Goal: Information Seeking & Learning: Learn about a topic

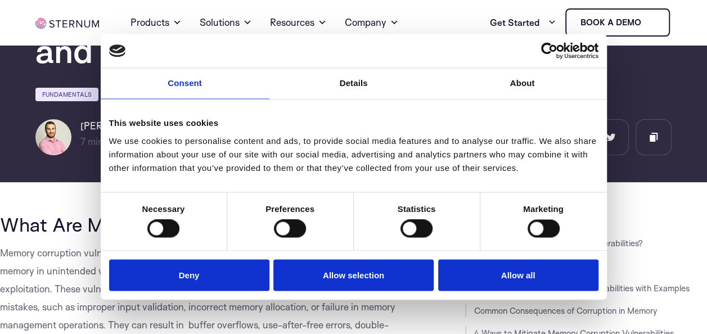
click at [512, 278] on button "Allow all" at bounding box center [518, 275] width 160 height 32
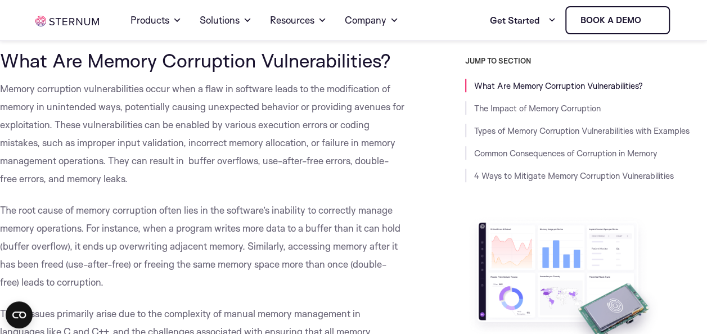
scroll to position [337, 0]
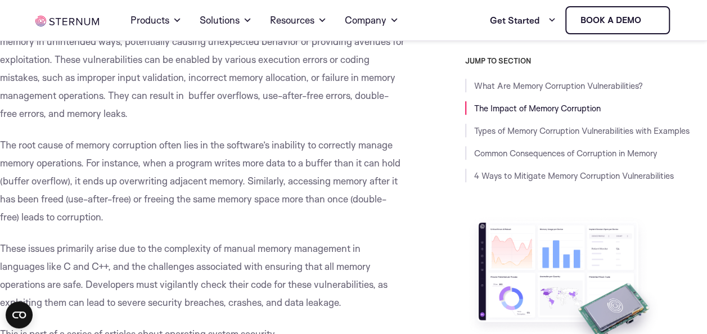
drag, startPoint x: 87, startPoint y: 163, endPoint x: 189, endPoint y: 216, distance: 115.7
click at [189, 216] on p "The root cause of memory corruption often lies in the software’s inability to c…" at bounding box center [202, 181] width 405 height 90
copy span "For instance, when a program writes more data to a buffer than it can hold (buf…"
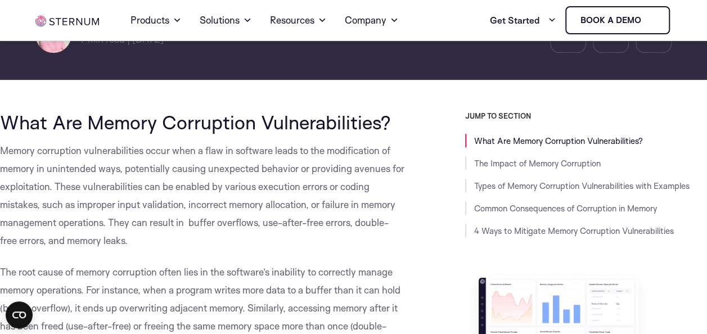
scroll to position [225, 0]
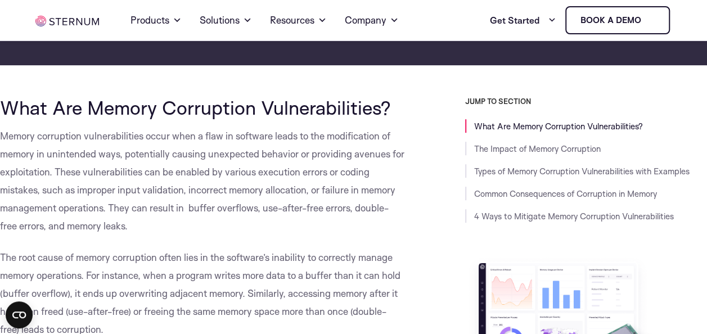
click at [2, 142] on span "Memory corruption vulnerabilities occur when a flaw in software leads to the mo…" at bounding box center [202, 181] width 404 height 102
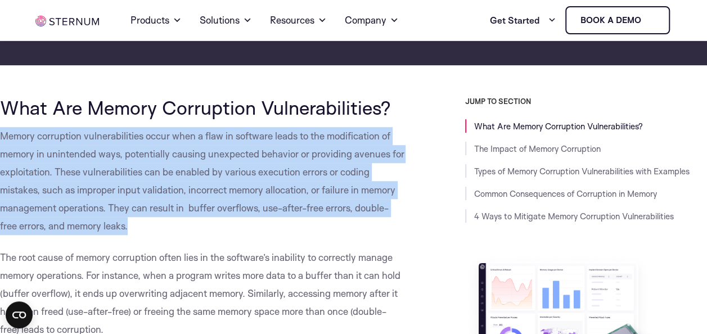
drag, startPoint x: 2, startPoint y: 142, endPoint x: 147, endPoint y: 225, distance: 166.7
click at [147, 225] on p "Memory corruption vulnerabilities occur when a flaw in software leads to the mo…" at bounding box center [202, 181] width 405 height 108
copy span "Memory corruption vulnerabilities occur when a flaw in software leads to the mo…"
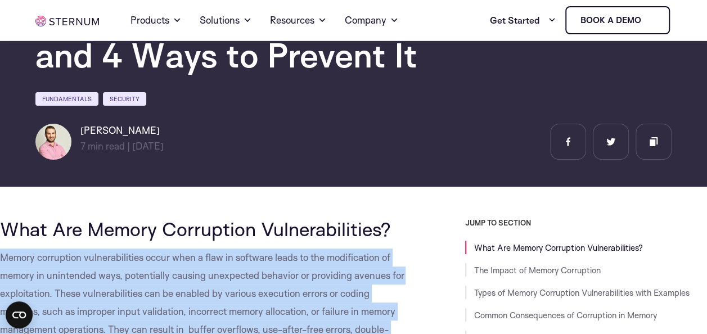
scroll to position [0, 0]
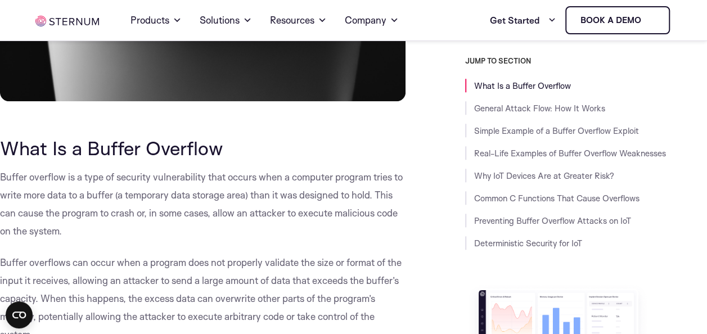
scroll to position [506, 0]
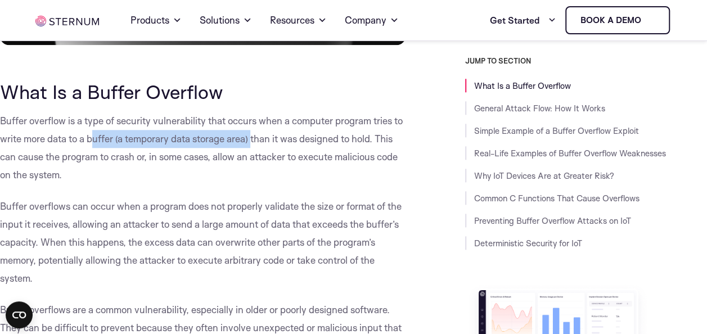
drag, startPoint x: 103, startPoint y: 141, endPoint x: 264, endPoint y: 141, distance: 160.8
click at [264, 141] on p "Buffer overflow is a type of security vulnerability that occurs when a computer…" at bounding box center [202, 148] width 405 height 72
copy p "[PERSON_NAME] (a temporary data storage area)"
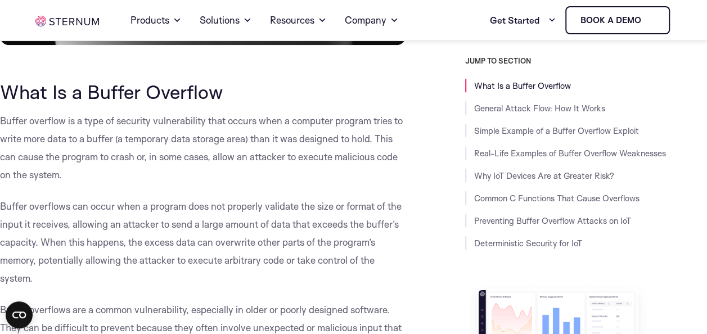
click at [271, 170] on p "Buffer overflow is a type of security vulnerability that occurs when a computer…" at bounding box center [202, 148] width 405 height 72
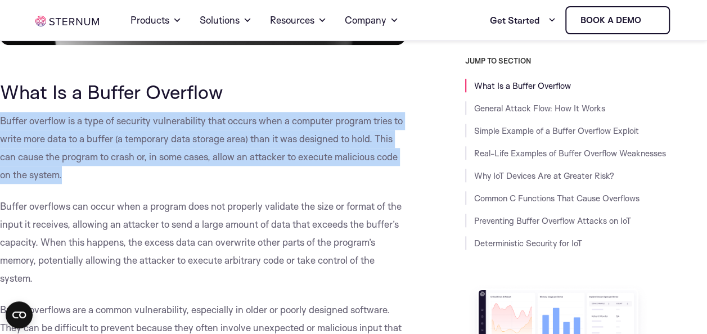
drag, startPoint x: 0, startPoint y: 119, endPoint x: 110, endPoint y: 172, distance: 121.7
click at [110, 172] on p "Buffer overflow is a type of security vulnerability that occurs when a computer…" at bounding box center [202, 148] width 405 height 72
copy p "Buffer overflow is a type of security vulnerability that occurs when a computer…"
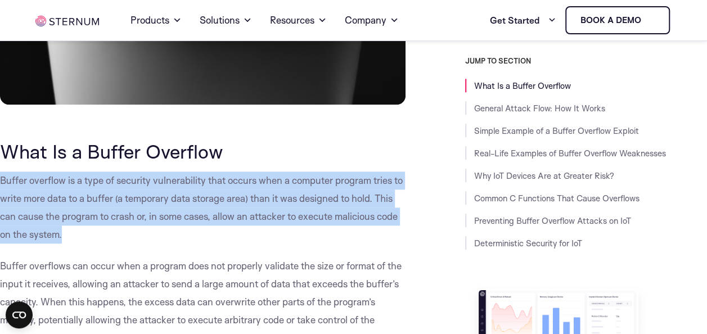
scroll to position [337, 0]
